Goal: Check status: Check status

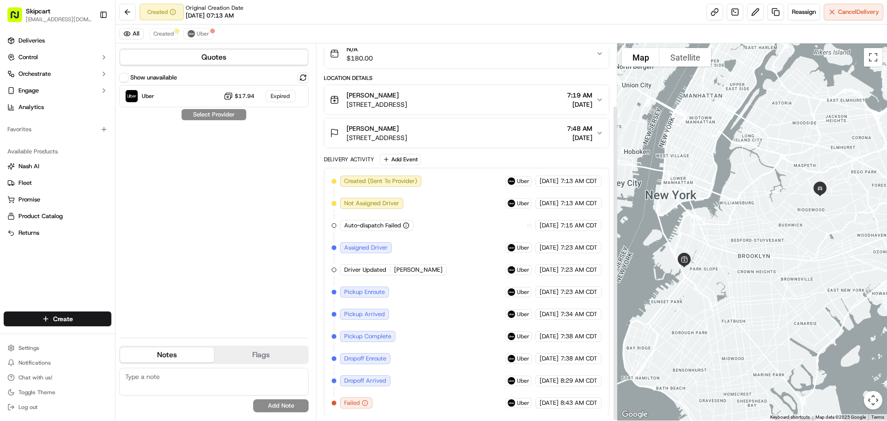
scroll to position [74, 0]
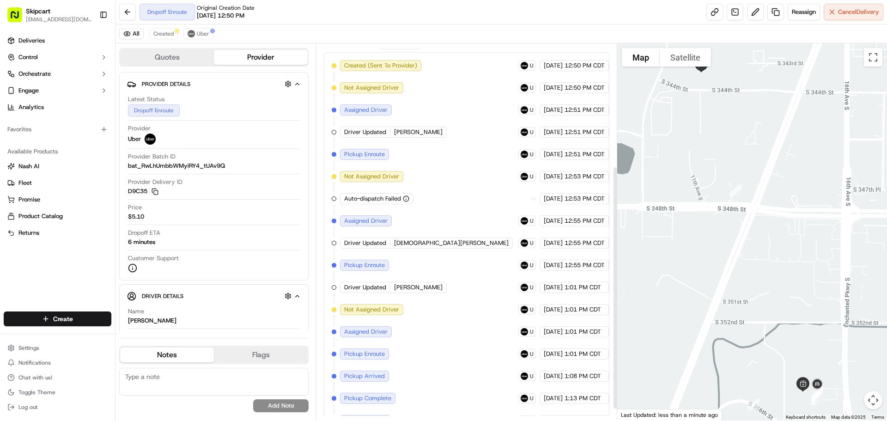
scroll to position [207, 0]
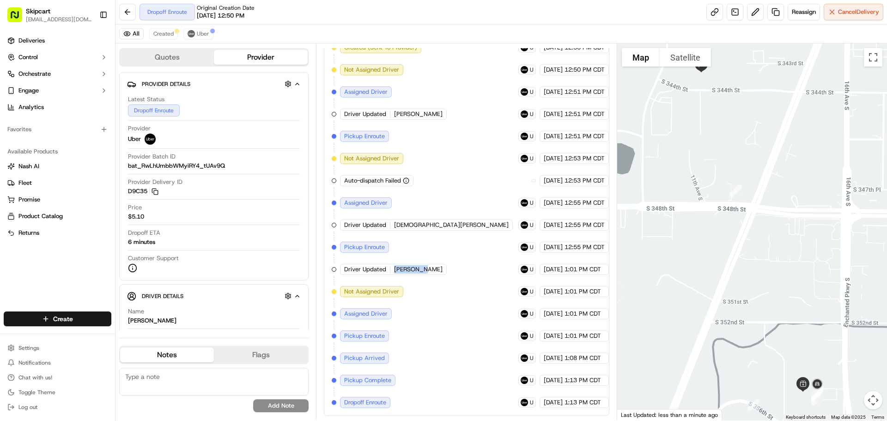
drag, startPoint x: 391, startPoint y: 269, endPoint x: 441, endPoint y: 269, distance: 49.9
click at [441, 269] on div "Created (Sent To Provider) Uber 09/18/2025 12:50 PM CDT Not Assigned Driver Ube…" at bounding box center [466, 225] width 269 height 366
